Goal: Information Seeking & Learning: Learn about a topic

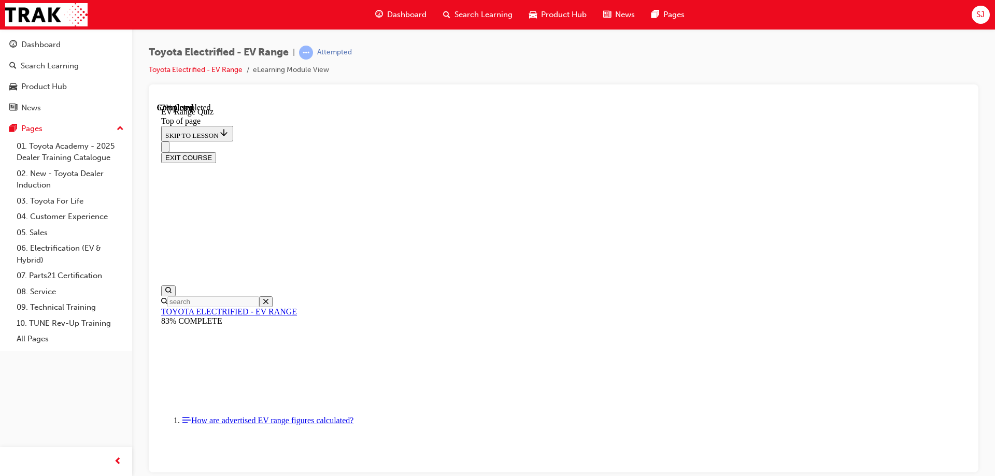
scroll to position [163, 0]
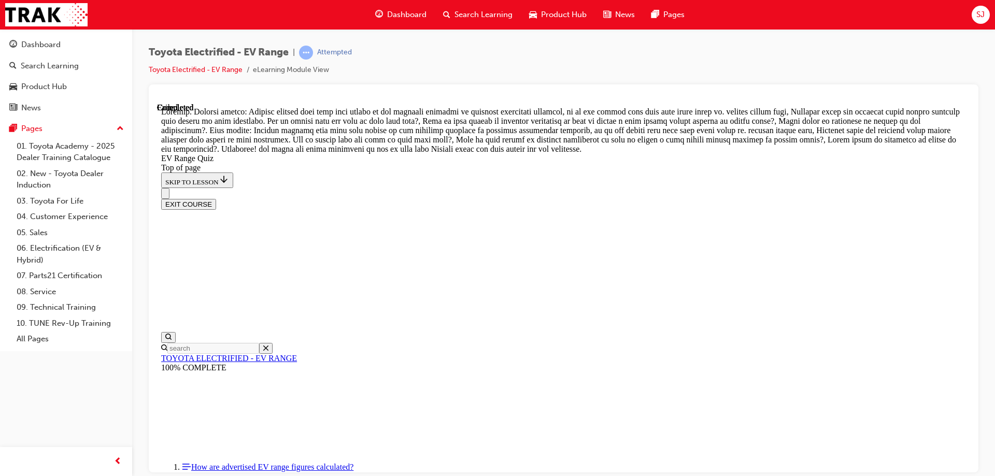
scroll to position [363, 0]
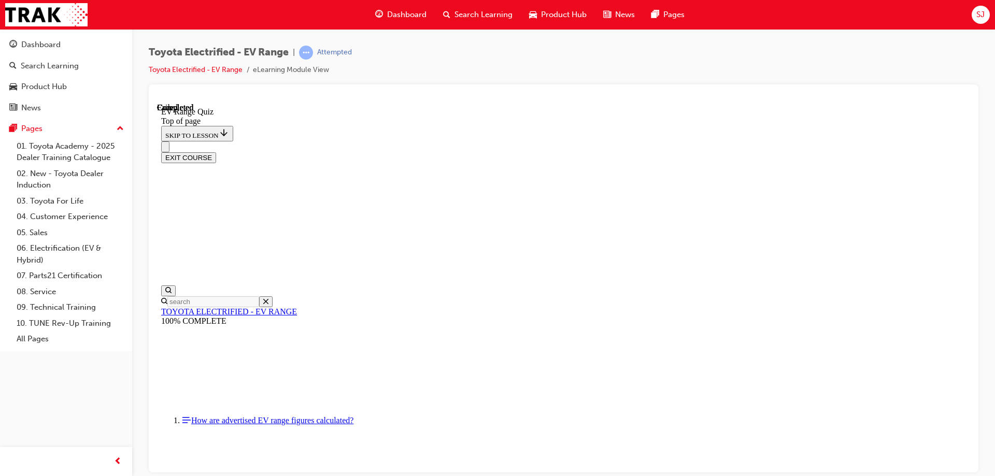
scroll to position [160, 0]
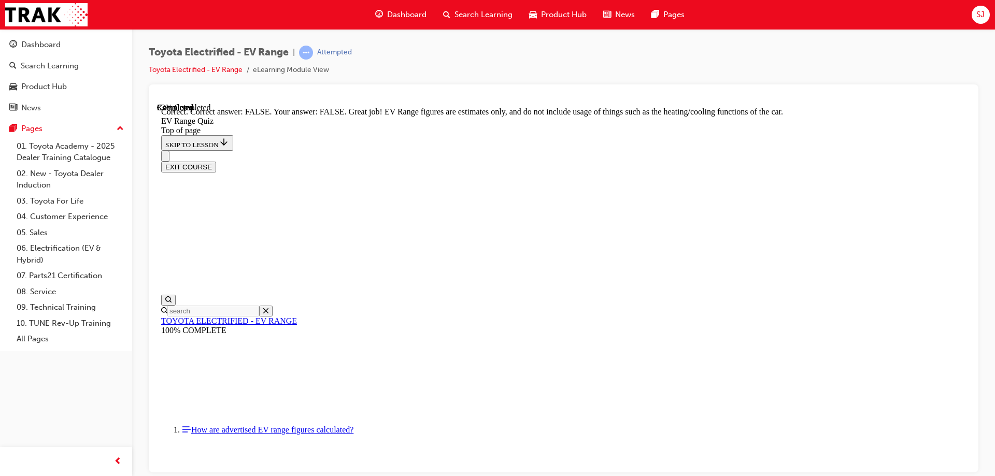
scroll to position [185, 0]
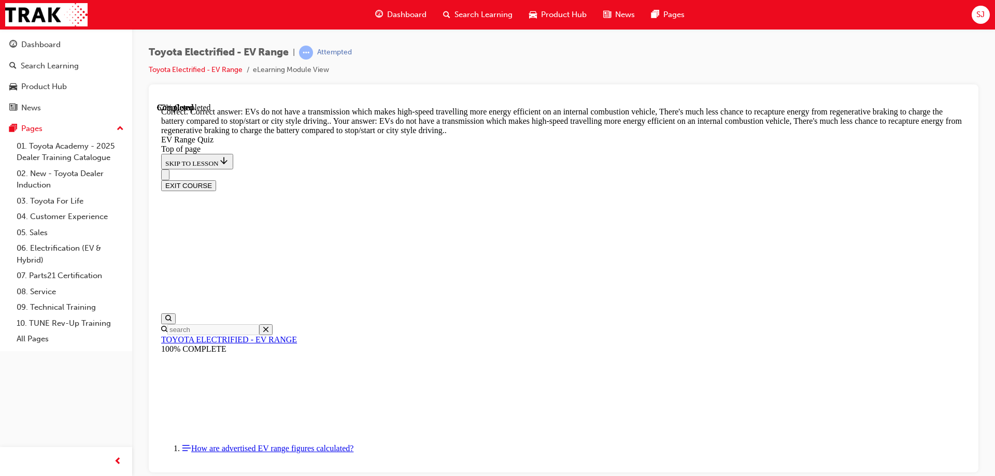
scroll to position [253, 0]
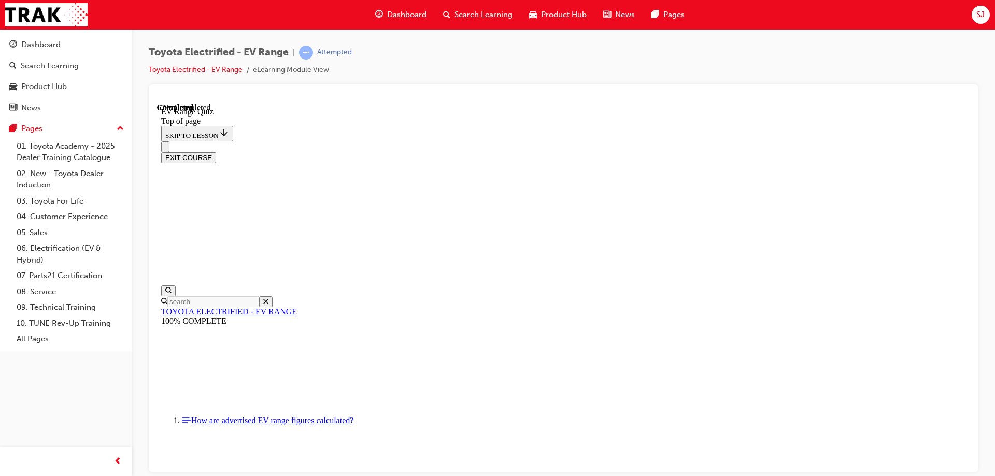
scroll to position [135, 0]
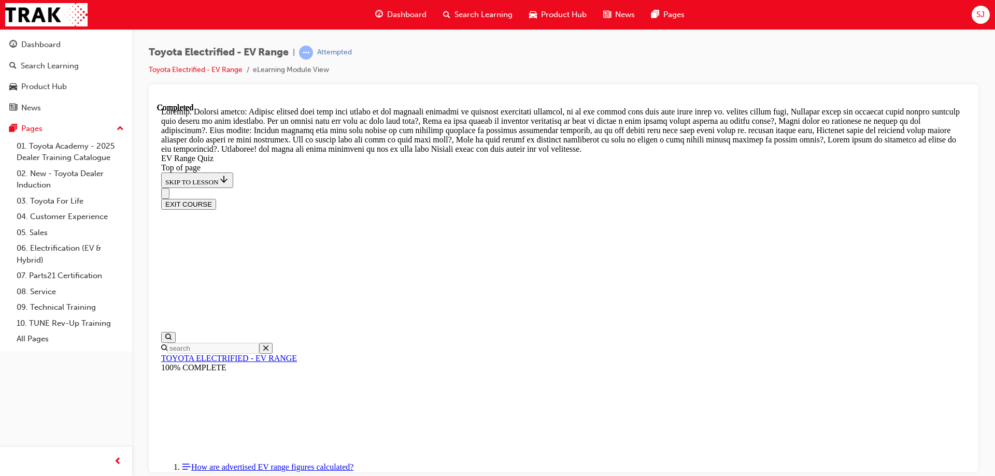
scroll to position [363, 0]
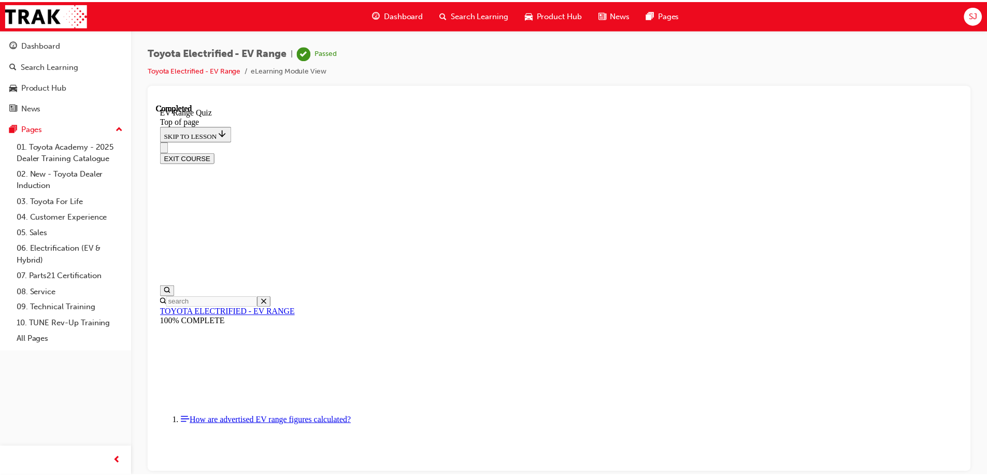
scroll to position [4, 0]
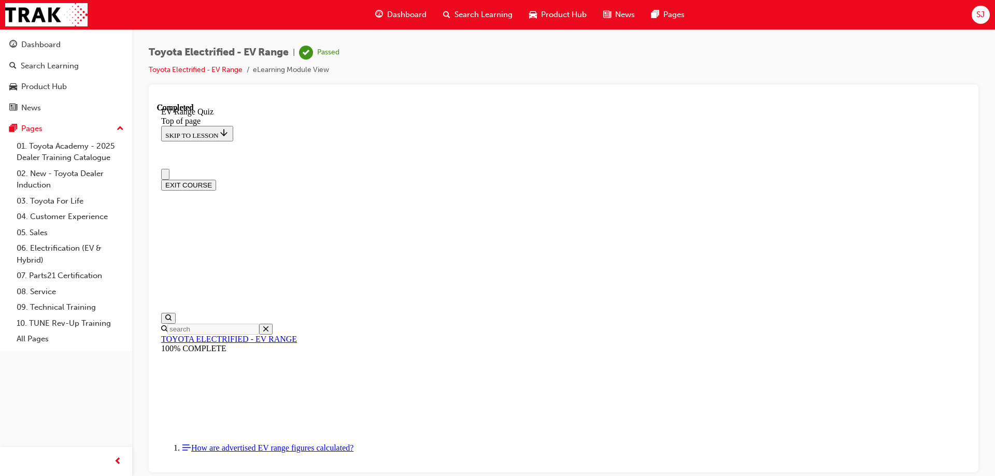
click at [216, 179] on button "EXIT COURSE" at bounding box center [188, 184] width 55 height 11
click at [62, 39] on div "Dashboard" at bounding box center [65, 44] width 113 height 13
